Goal: Information Seeking & Learning: Learn about a topic

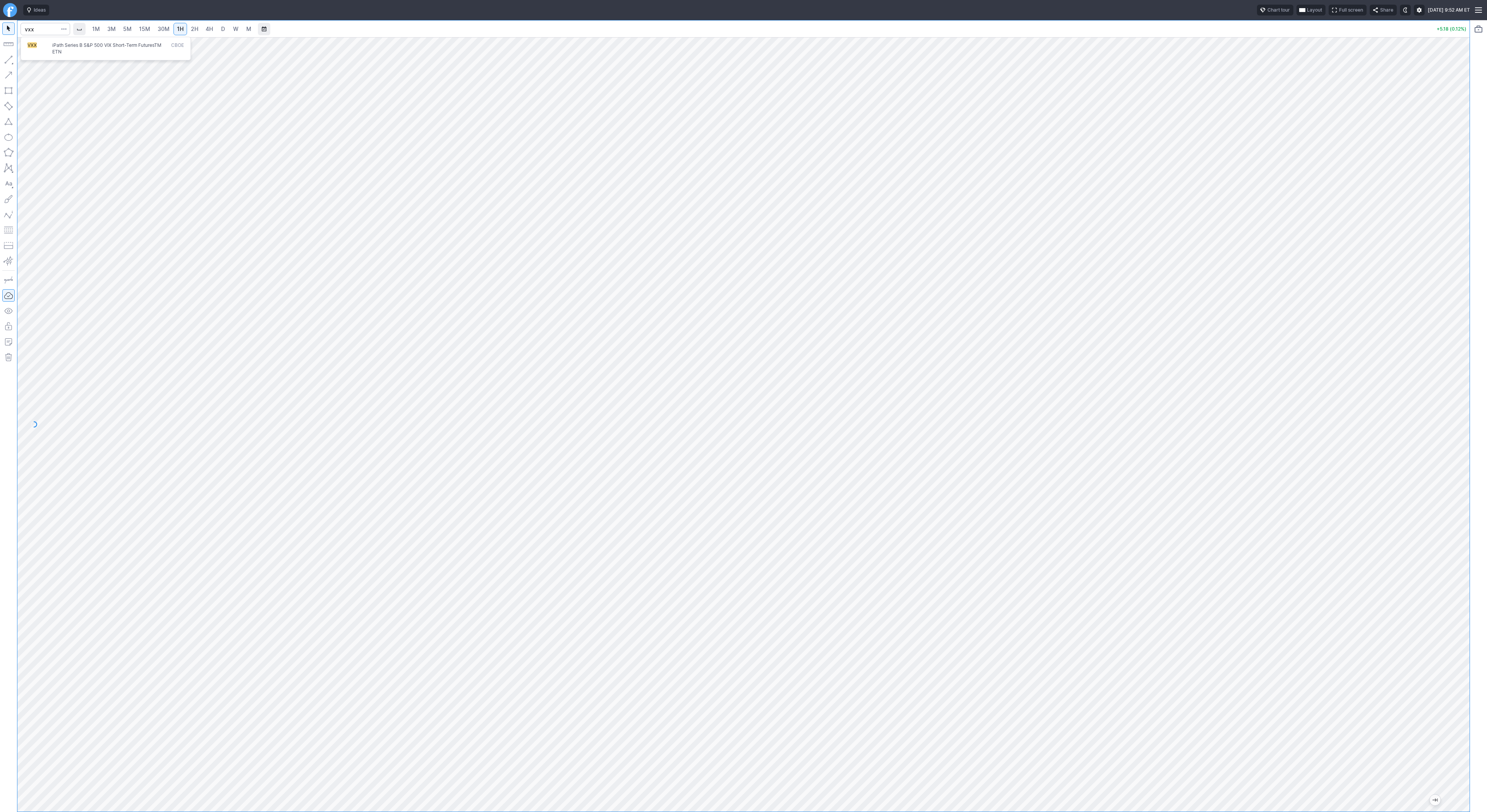
type input "vxx"
click at [82, 50] on span "iPath Series B S&P 500 VIX Short-Term FuturesTM ETN" at bounding box center [110, 48] width 119 height 13
click at [9, 59] on button "button" at bounding box center [8, 59] width 12 height 12
click at [30, 63] on span "Line" at bounding box center [45, 61] width 31 height 8
click at [28, 29] on input "Search" at bounding box center [46, 29] width 50 height 12
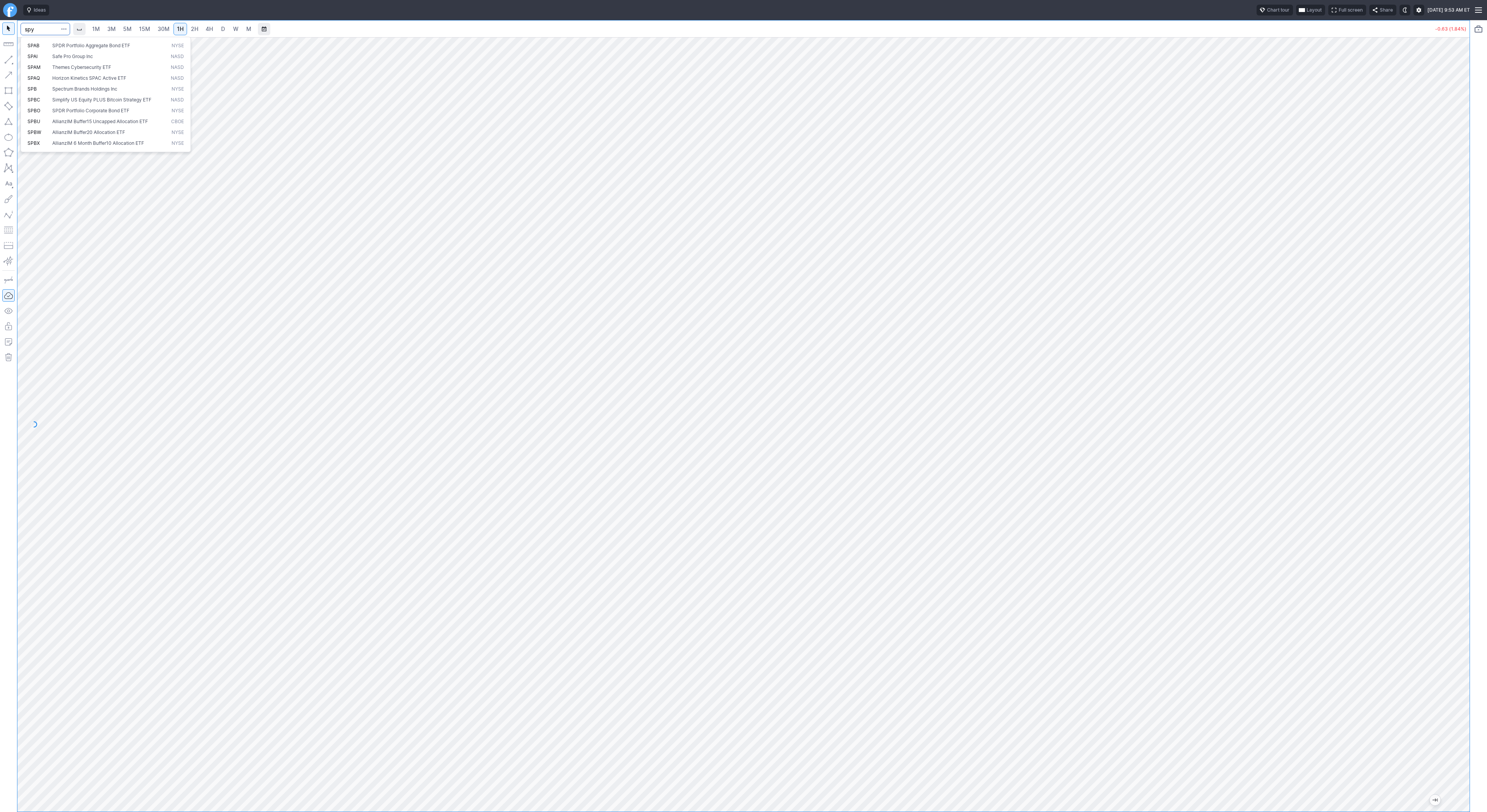
type input "spy"
click at [0, 38] on html "Ideas Chart tour Layout Full screen Share Wed SEP 17 2025 9:53 AM ET 1M 3M 5M 1…" at bounding box center [744, 406] width 1487 height 812
click at [118, 30] on link "3M" at bounding box center [111, 29] width 16 height 12
click at [169, 31] on link "30M" at bounding box center [163, 29] width 19 height 12
click at [112, 32] on span "3M" at bounding box center [111, 28] width 9 height 6
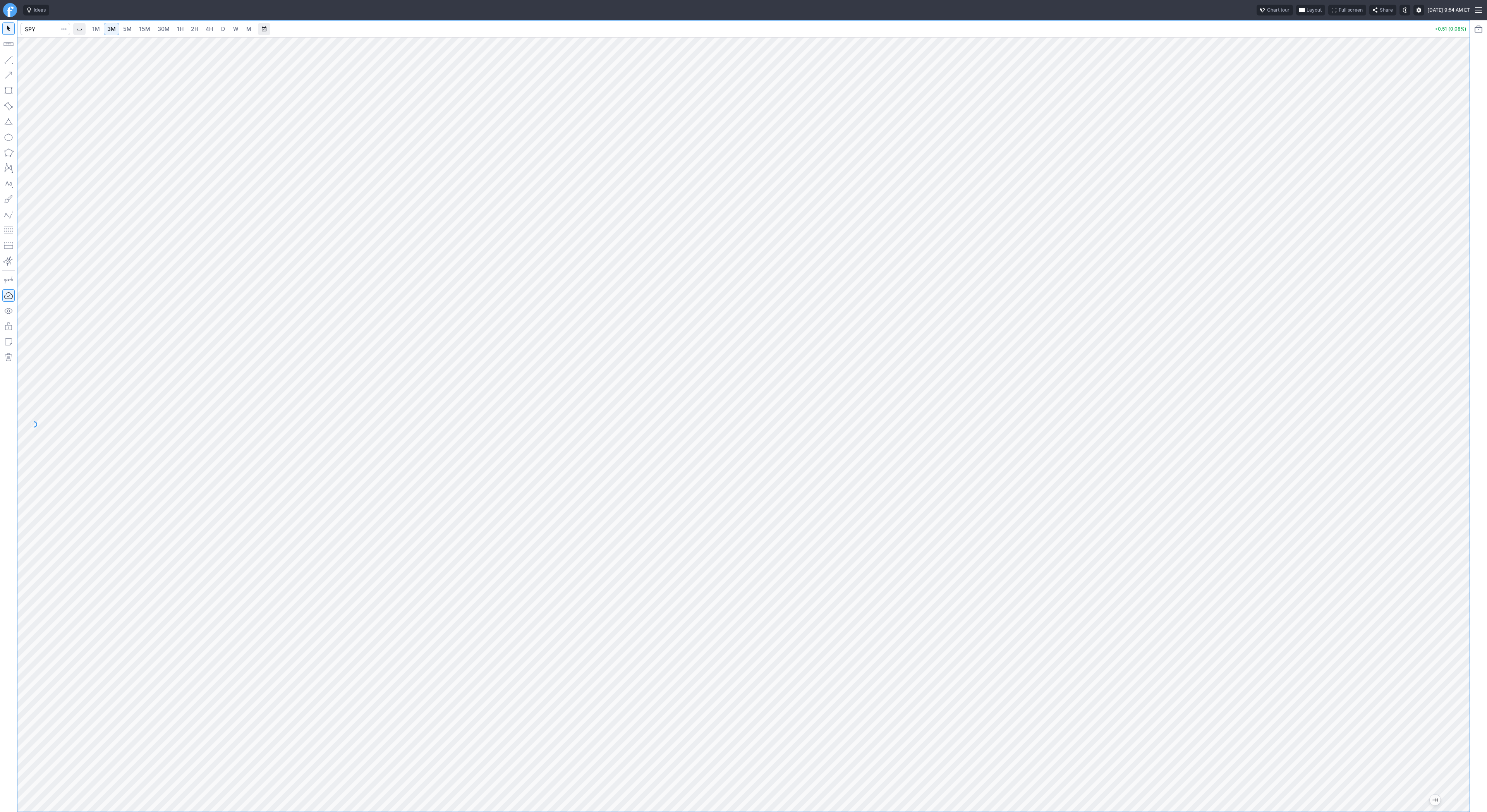
click at [169, 33] on link "30M" at bounding box center [163, 29] width 19 height 12
click at [38, 28] on input "Search" at bounding box center [46, 29] width 50 height 12
type input "sh"
click at [63, 43] on span "Sh" at bounding box center [62, 46] width 6 height 6
click at [116, 28] on link "3M" at bounding box center [111, 29] width 16 height 12
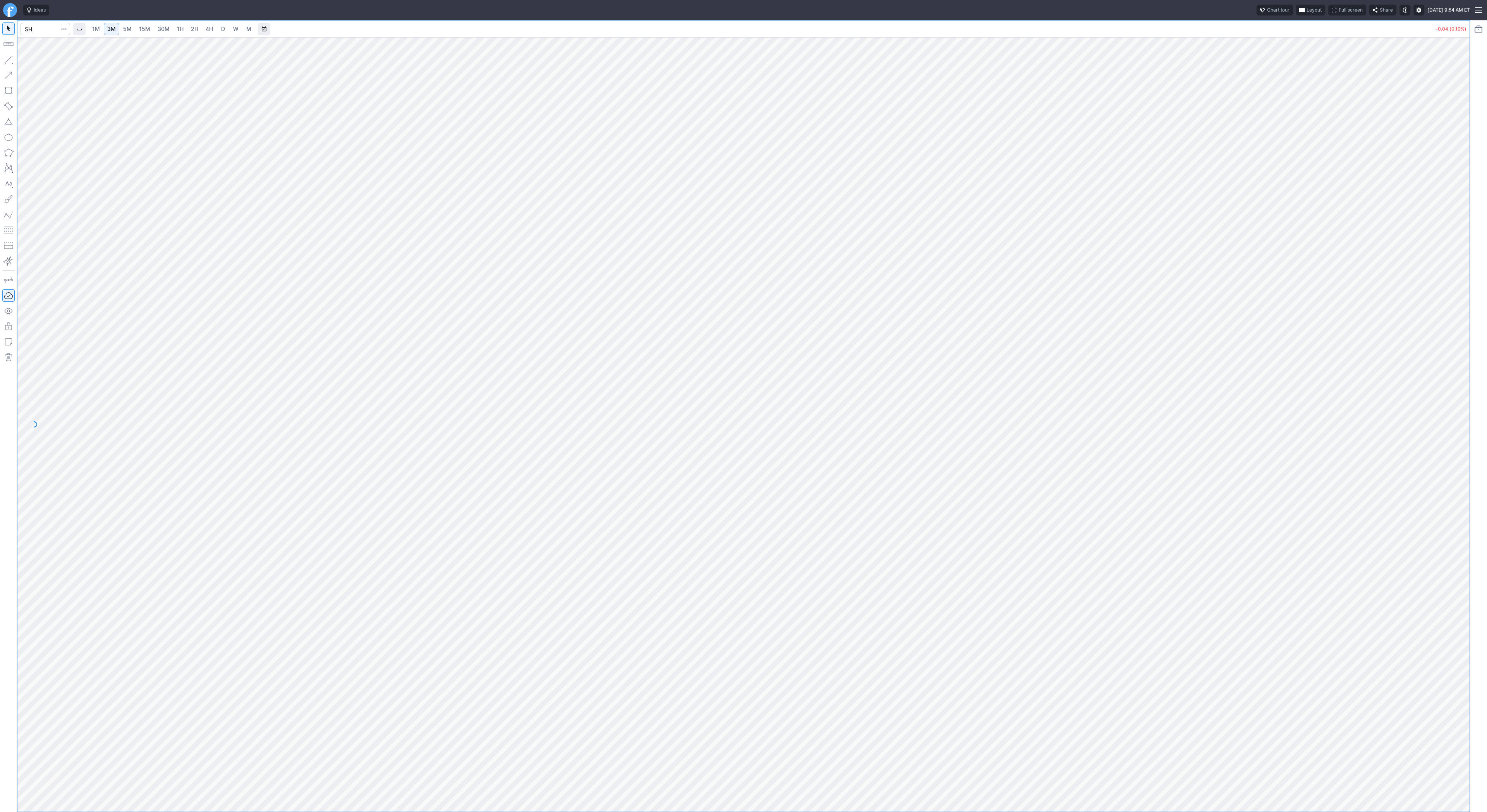
click at [141, 29] on span "15M" at bounding box center [144, 28] width 11 height 6
drag, startPoint x: 1467, startPoint y: 620, endPoint x: 1462, endPoint y: 650, distance: 30.4
click at [1462, 650] on div at bounding box center [1462, 422] width 16 height 755
click at [42, 31] on input "Search" at bounding box center [46, 29] width 50 height 12
type input "rwm"
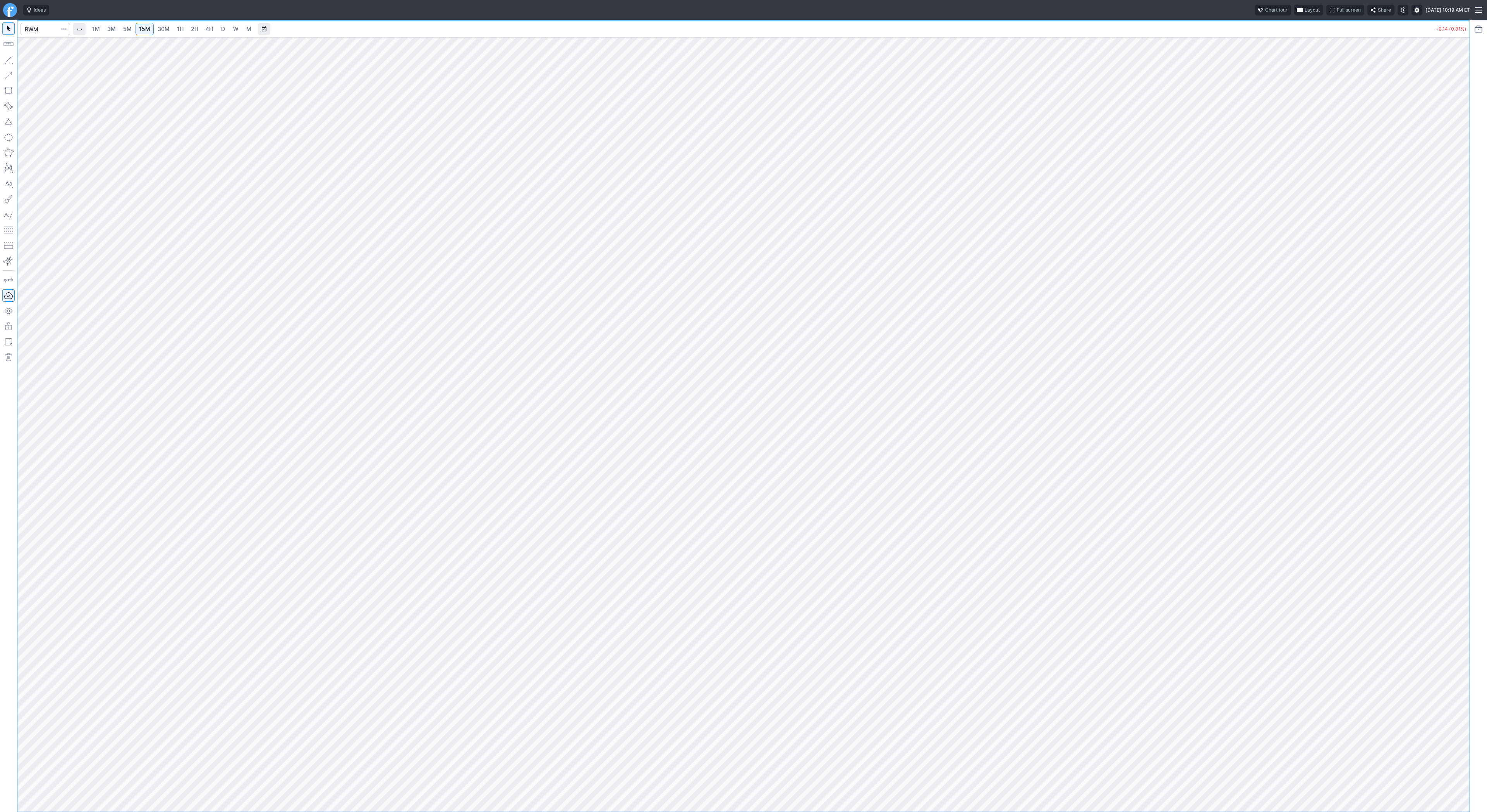
click at [182, 29] on link "1H" at bounding box center [180, 29] width 13 height 12
click at [8, 59] on button "button" at bounding box center [8, 59] width 12 height 12
click at [10, 61] on button "button" at bounding box center [8, 59] width 12 height 12
click at [32, 31] on input "Search" at bounding box center [46, 29] width 50 height 12
type input "sh"
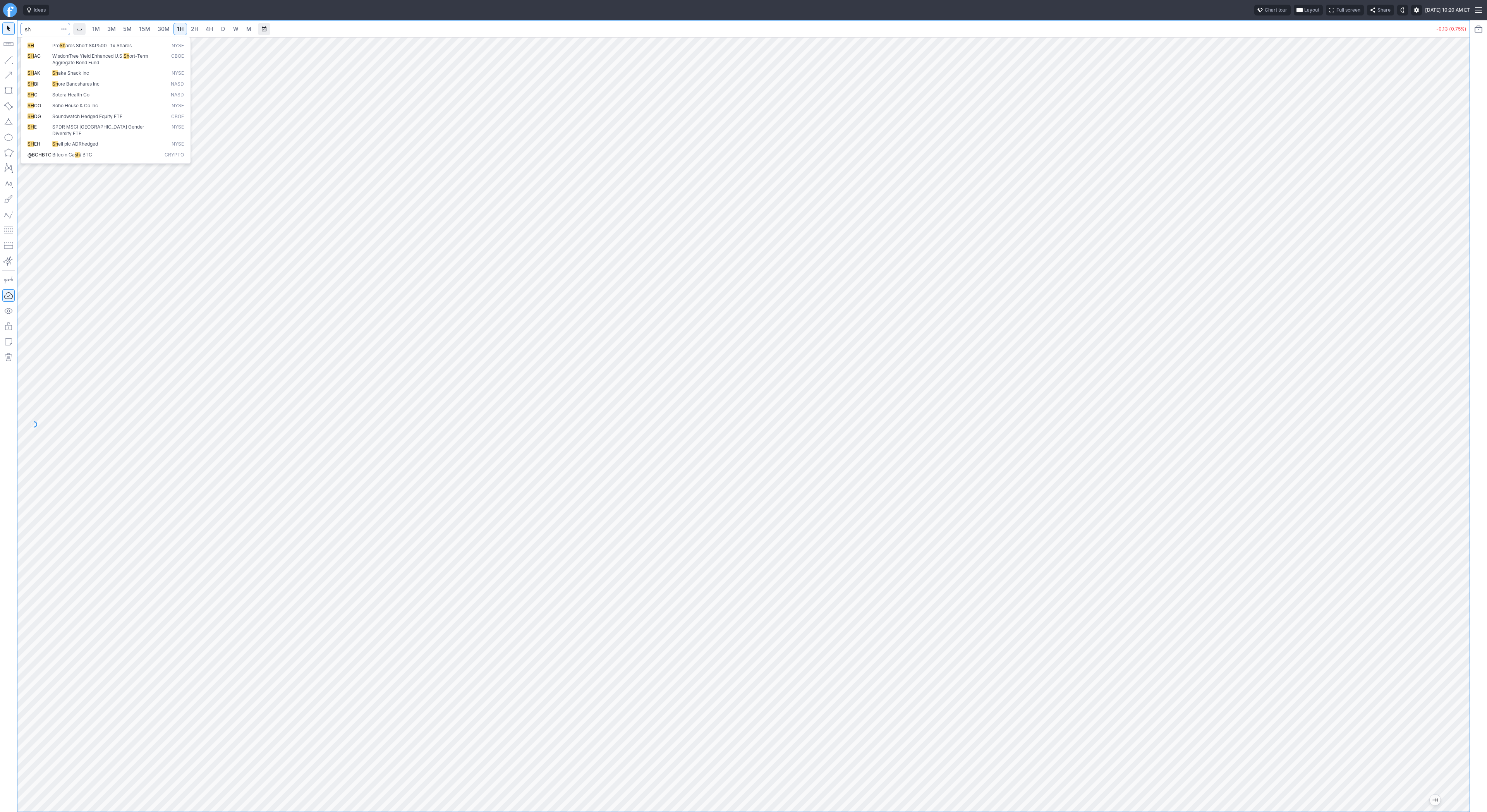
click at [45, 43] on span "SH" at bounding box center [40, 46] width 25 height 6
click at [105, 31] on link "3M" at bounding box center [111, 29] width 16 height 12
click at [202, 31] on link "4H" at bounding box center [209, 29] width 14 height 12
click at [181, 28] on span "1H" at bounding box center [180, 28] width 6 height 6
click at [165, 28] on span "30M" at bounding box center [163, 28] width 12 height 6
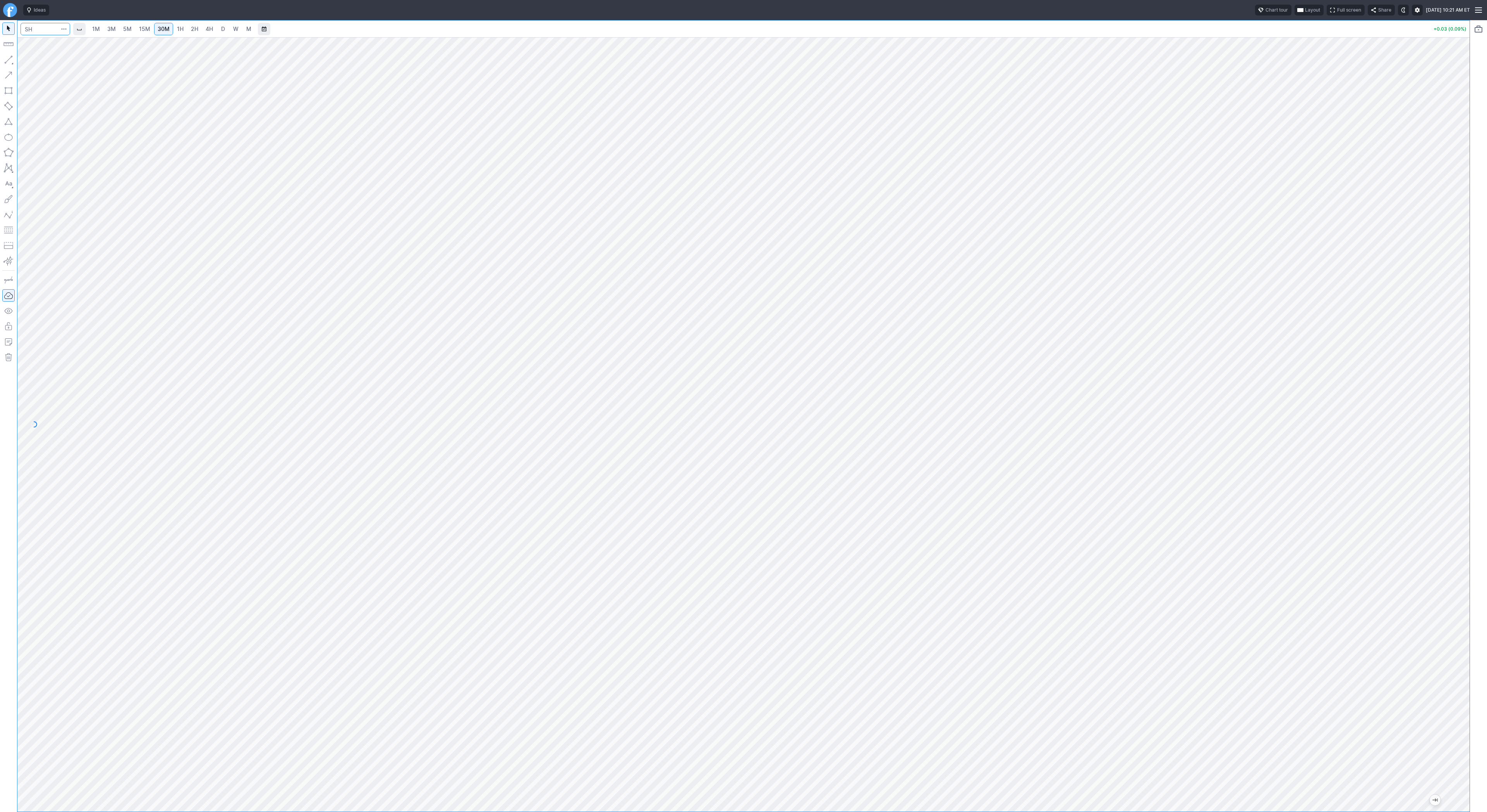
click at [43, 29] on input "Search" at bounding box center [46, 29] width 50 height 12
type input "psq"
click at [48, 43] on span "PSQ" at bounding box center [40, 46] width 25 height 6
click at [132, 29] on link "5M" at bounding box center [127, 29] width 16 height 12
click at [180, 31] on span "1H" at bounding box center [180, 28] width 6 height 6
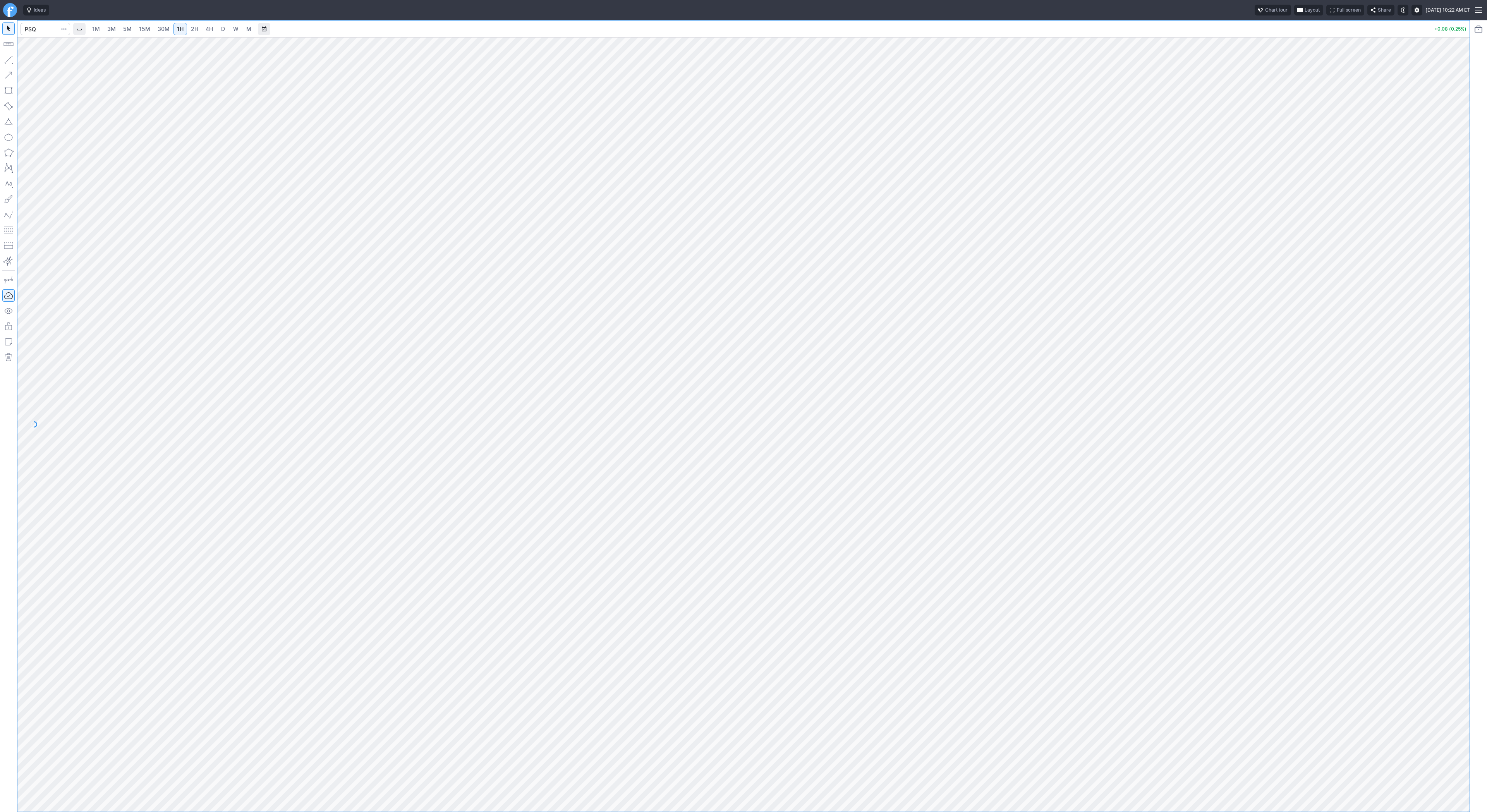
click at [163, 29] on span "30M" at bounding box center [163, 28] width 12 height 6
click at [27, 27] on input "Search" at bounding box center [46, 29] width 50 height 12
type input "spy"
click at [118, 31] on link "3M" at bounding box center [111, 29] width 16 height 12
click at [195, 31] on span "2H" at bounding box center [195, 28] width 8 height 6
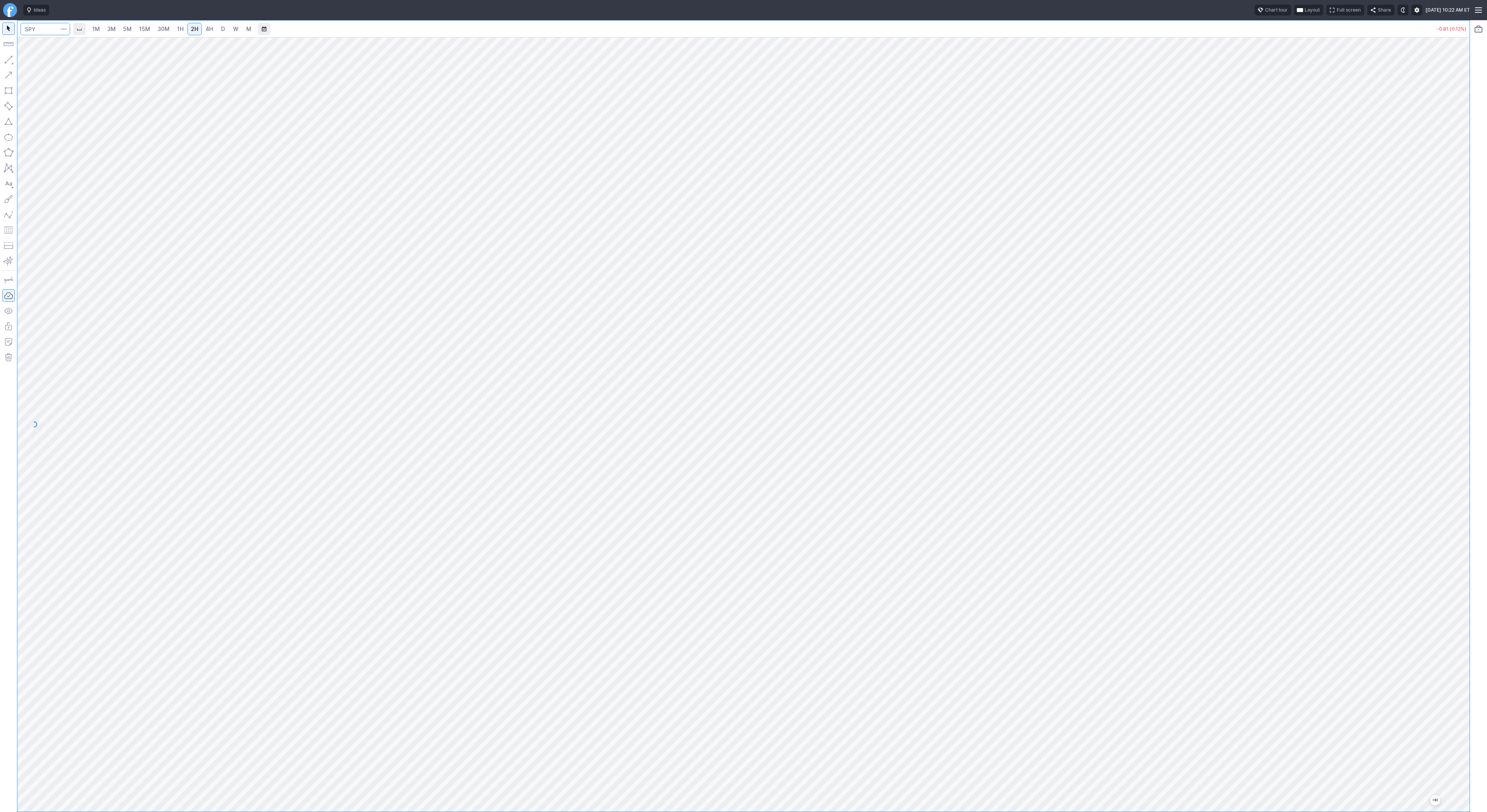
click at [37, 30] on input "Search" at bounding box center [46, 29] width 50 height 12
type input "sh"
click at [140, 34] on link "15M" at bounding box center [145, 29] width 18 height 12
click at [171, 37] on div at bounding box center [744, 424] width 1452 height 774
click at [166, 31] on span "30M" at bounding box center [163, 28] width 12 height 6
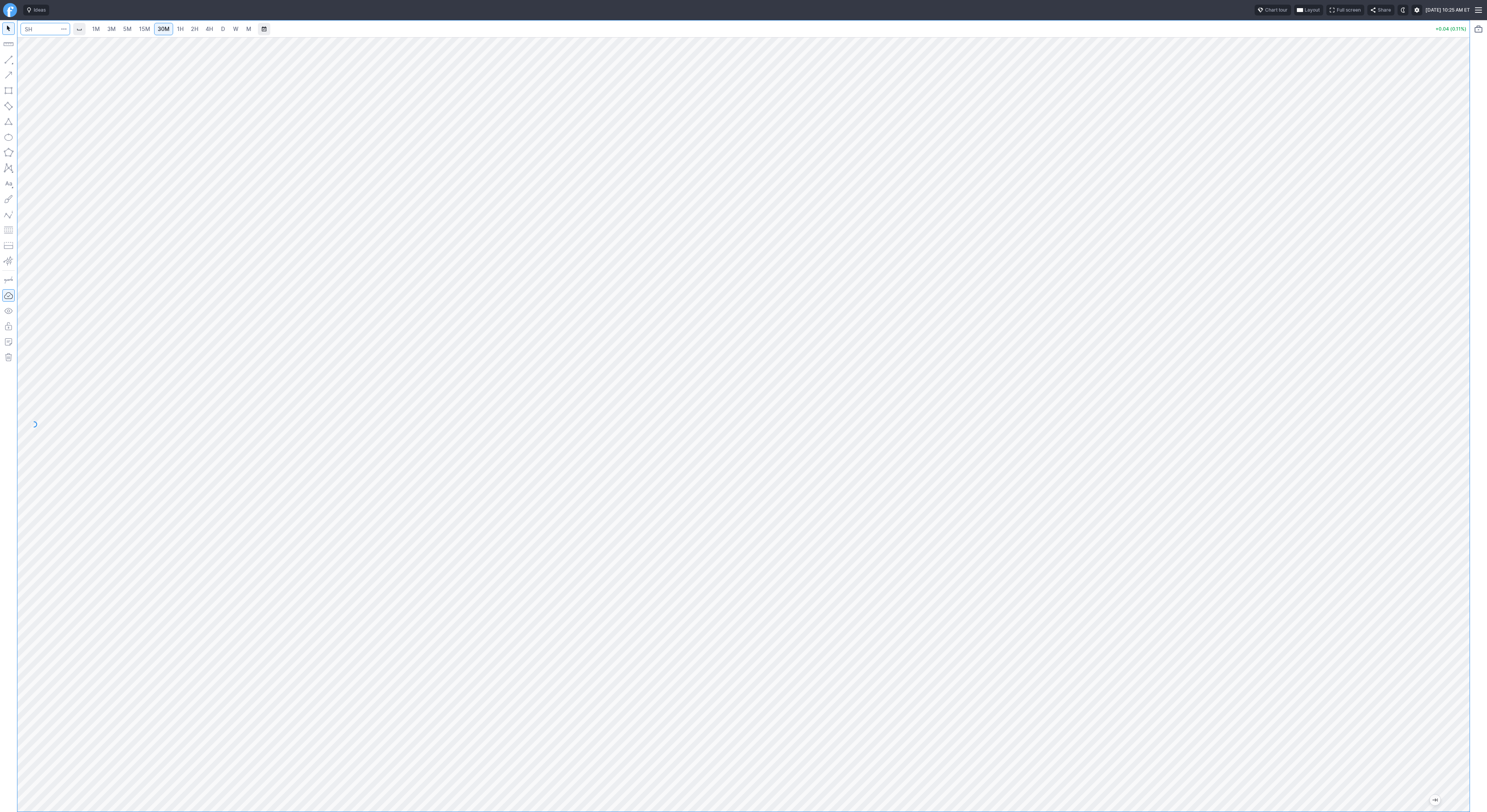
click at [33, 35] on input "Search" at bounding box center [46, 29] width 50 height 12
type input "vxx"
click at [117, 28] on link "3M" at bounding box center [111, 29] width 16 height 12
click at [136, 33] on link "15M" at bounding box center [145, 29] width 18 height 12
click at [210, 29] on span "4H" at bounding box center [209, 28] width 8 height 6
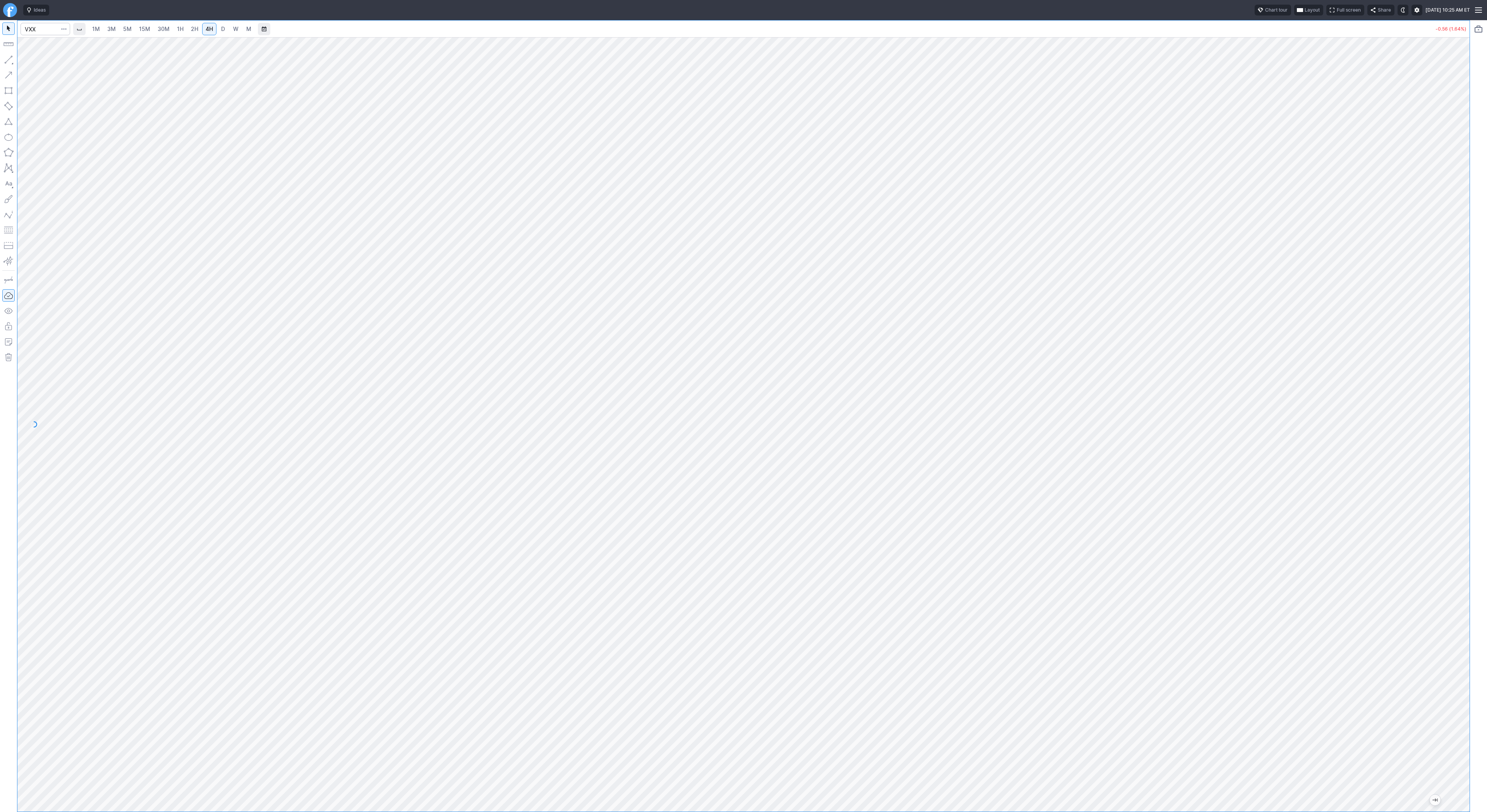
click at [177, 30] on span "1H" at bounding box center [180, 28] width 6 height 6
click at [37, 28] on input "Search" at bounding box center [46, 29] width 50 height 12
type input "sh"
click at [114, 26] on span "3M" at bounding box center [111, 28] width 9 height 6
click at [174, 27] on link "1H" at bounding box center [180, 29] width 13 height 12
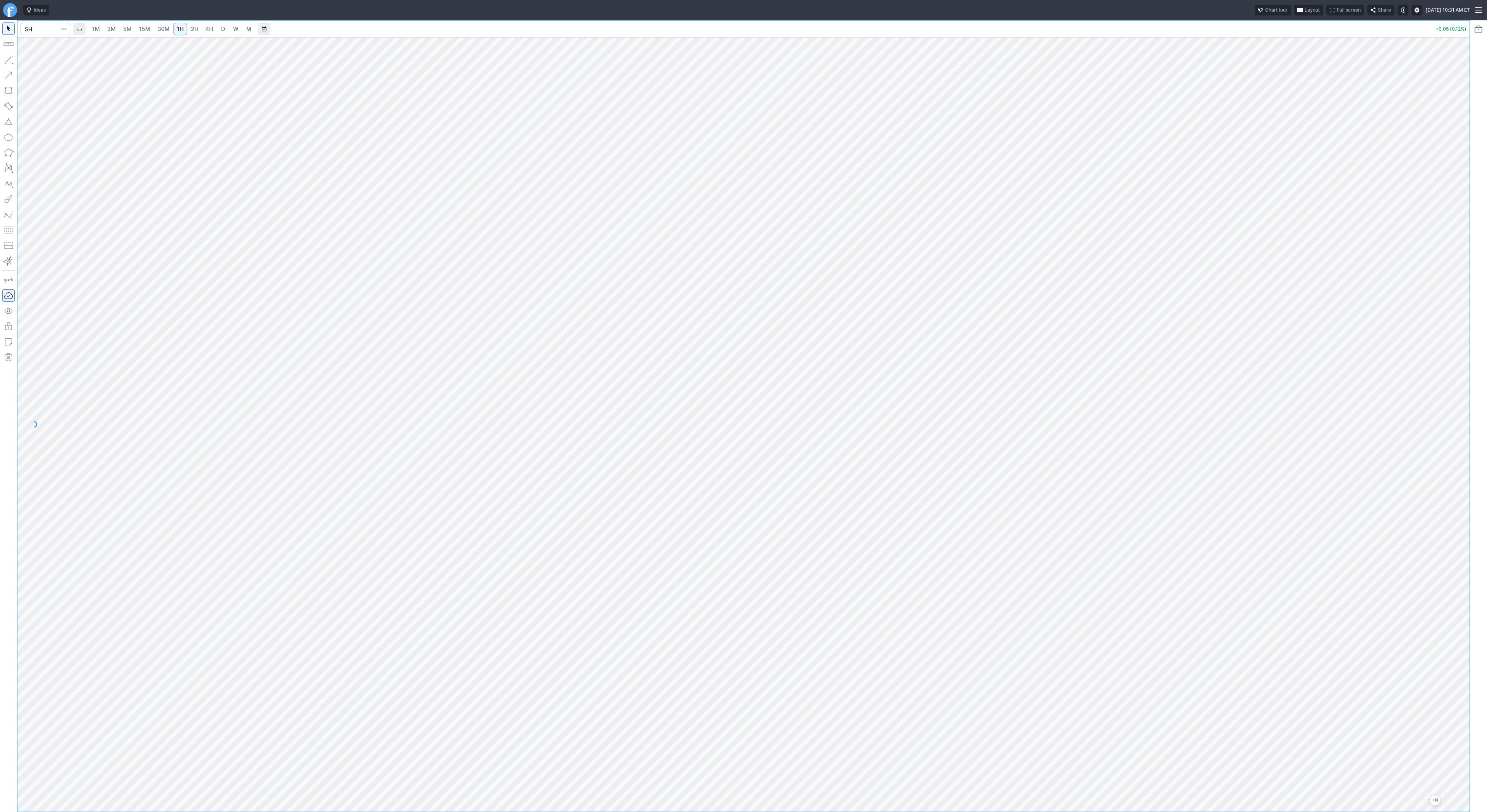
click at [151, 31] on link "15M" at bounding box center [145, 29] width 18 height 12
